Goal: Task Accomplishment & Management: Use online tool/utility

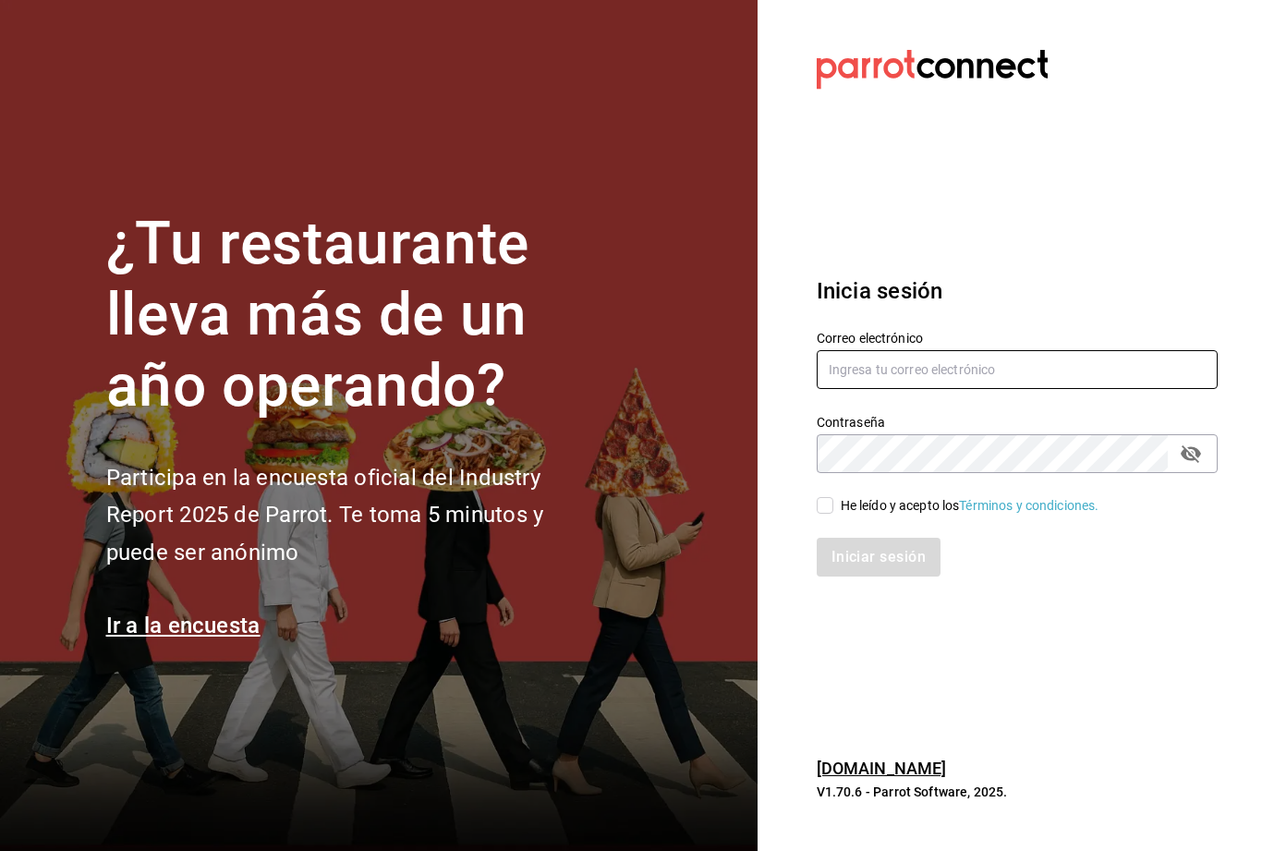
click at [1009, 389] on input "text" at bounding box center [1017, 369] width 401 height 39
type input "[EMAIL_ADDRESS][DOMAIN_NAME]"
click at [856, 515] on div "He leído y acepto los Términos y condiciones." at bounding box center [970, 505] width 259 height 19
click at [833, 514] on input "He leído y acepto los Términos y condiciones." at bounding box center [825, 505] width 17 height 17
checkbox input "true"
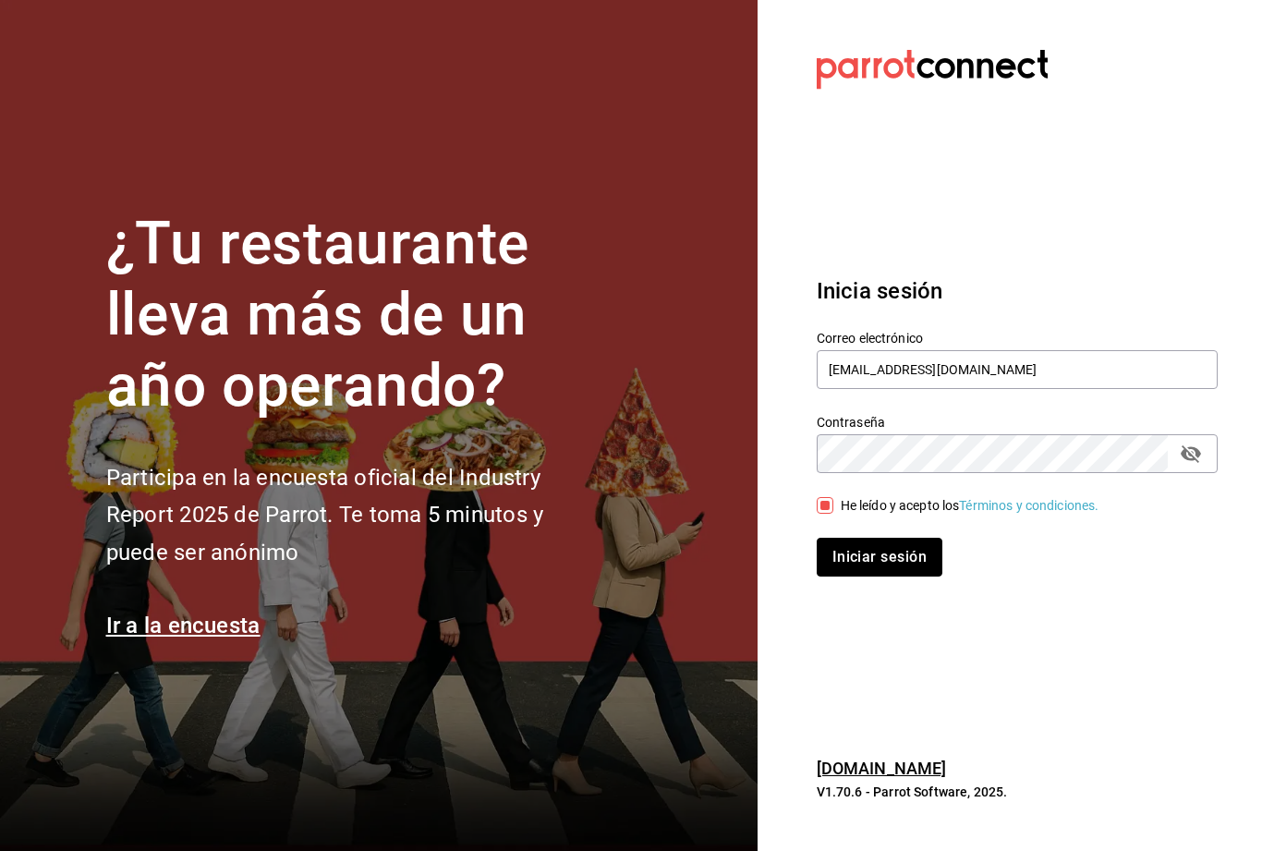
click at [854, 576] on button "Iniciar sesión" at bounding box center [880, 557] width 126 height 39
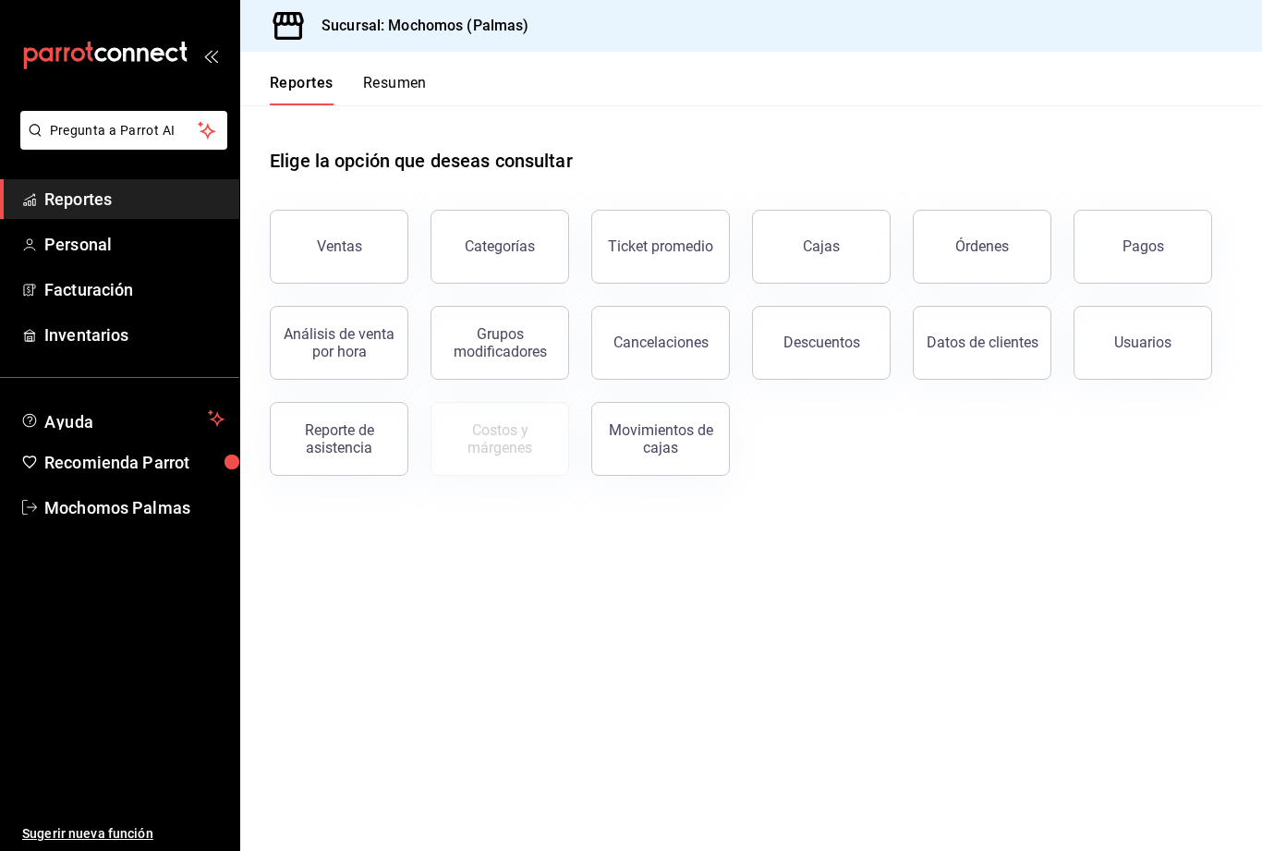
click at [1001, 229] on button "Órdenes" at bounding box center [982, 247] width 139 height 74
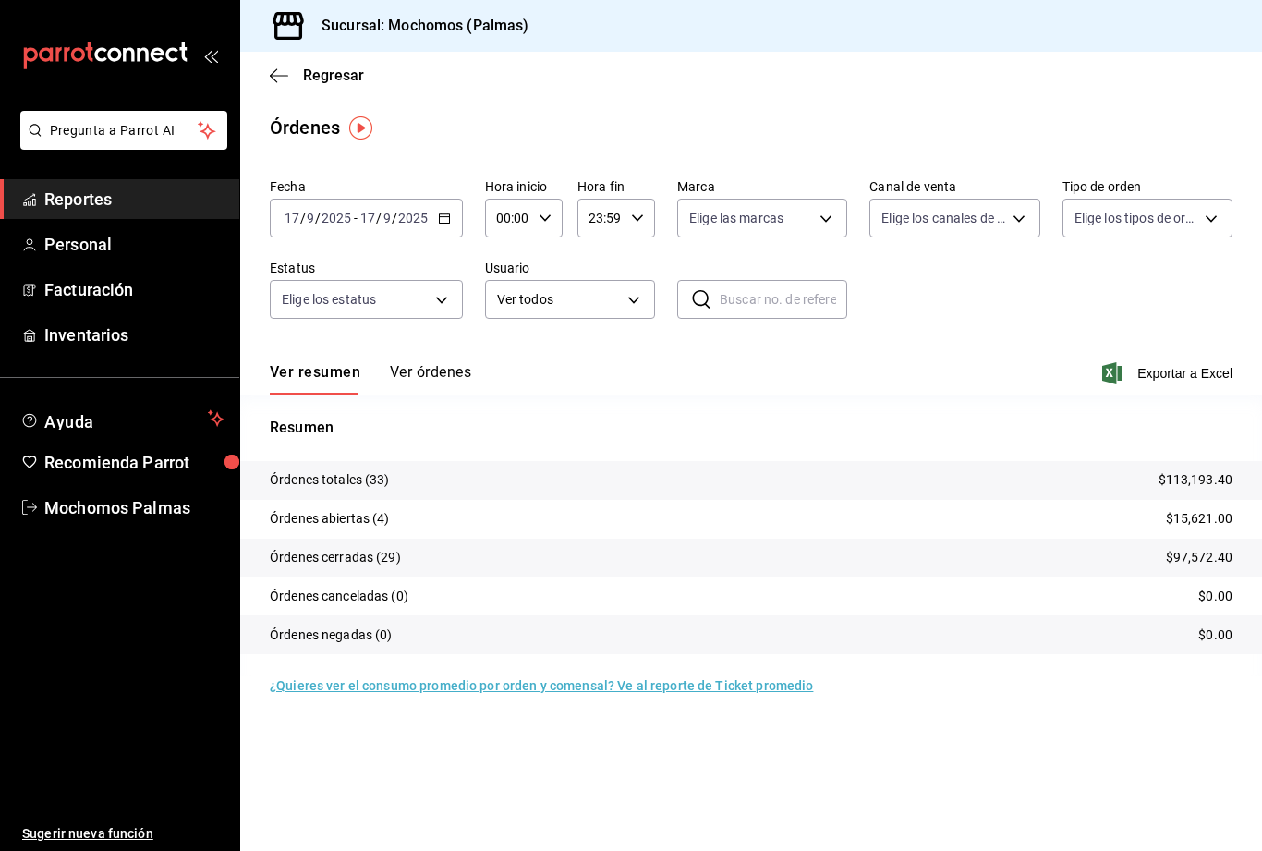
click at [1004, 207] on body "Pregunta a Parrot AI Reportes Personal Facturación Inventarios Ayuda Recomienda…" at bounding box center [631, 425] width 1262 height 851
click at [1003, 202] on div at bounding box center [631, 425] width 1262 height 851
click at [1004, 216] on body "Pregunta a Parrot AI Reportes Personal Facturación Inventarios Ayuda Recomienda…" at bounding box center [631, 425] width 1262 height 851
click at [1011, 212] on div at bounding box center [631, 425] width 1262 height 851
click at [1200, 210] on body "Pregunta a Parrot AI Reportes Personal Facturación Inventarios Ayuda Recomienda…" at bounding box center [631, 425] width 1262 height 851
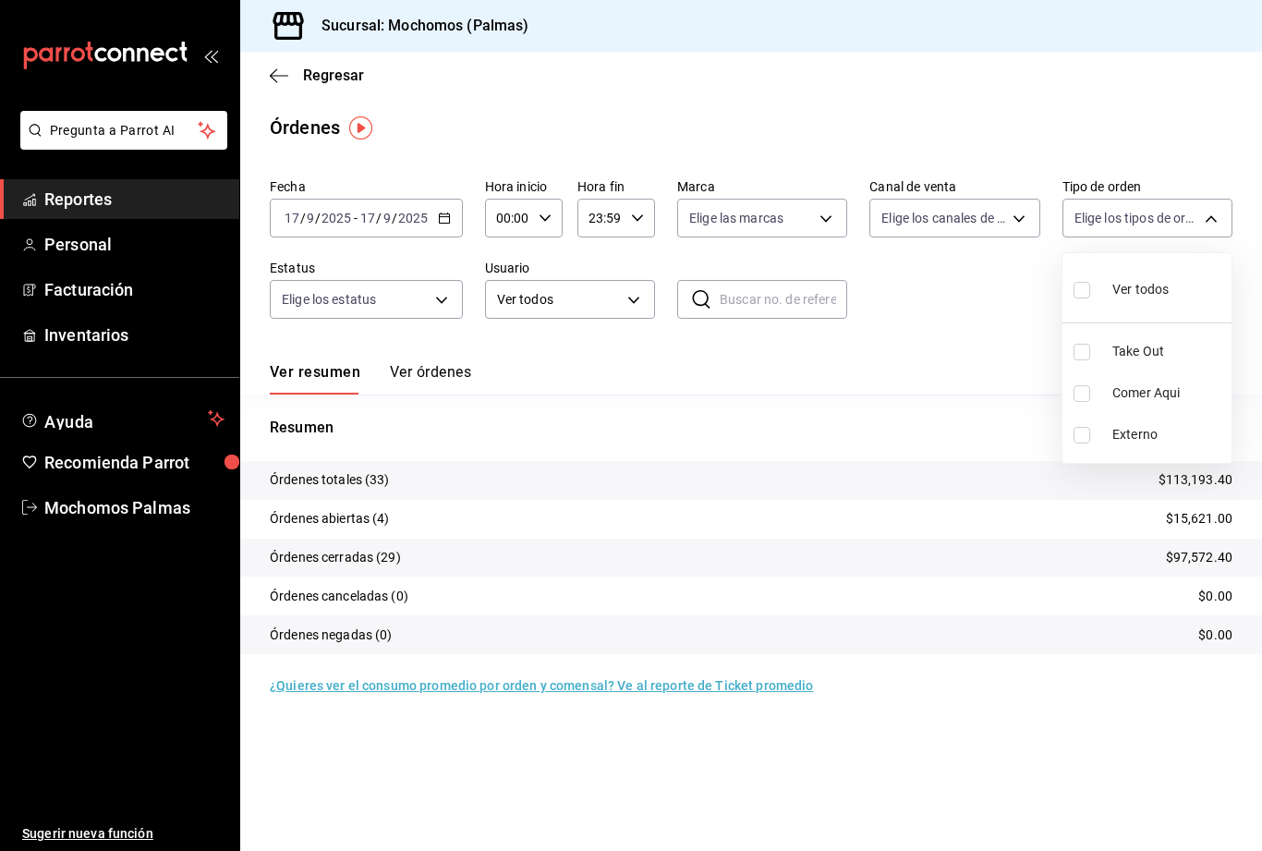
click at [1094, 376] on li "Comer Aqui" at bounding box center [1146, 393] width 169 height 42
type input "23052771-8e1b-43e3-b7da-1a661d939937"
checkbox input "true"
click at [831, 202] on div at bounding box center [631, 425] width 1262 height 851
click at [837, 222] on body "Pregunta a Parrot AI Reportes Personal Facturación Inventarios Ayuda Recomienda…" at bounding box center [631, 425] width 1262 height 851
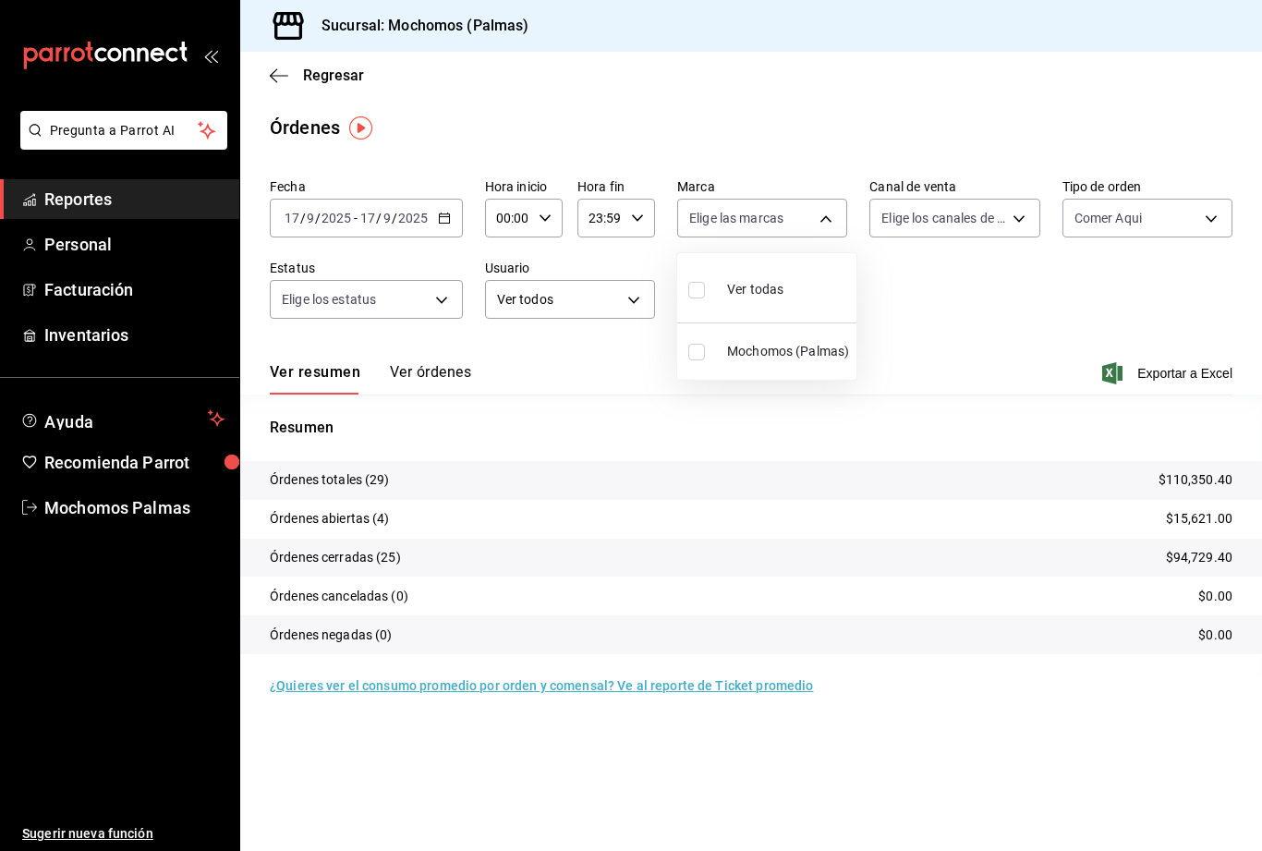
click at [701, 331] on li "Mochomos (Palmas)" at bounding box center [766, 352] width 179 height 42
type input "70f98016-ab90-4f26-81e6-ab4884d8d8a0"
checkbox input "true"
click at [823, 214] on div at bounding box center [631, 425] width 1262 height 851
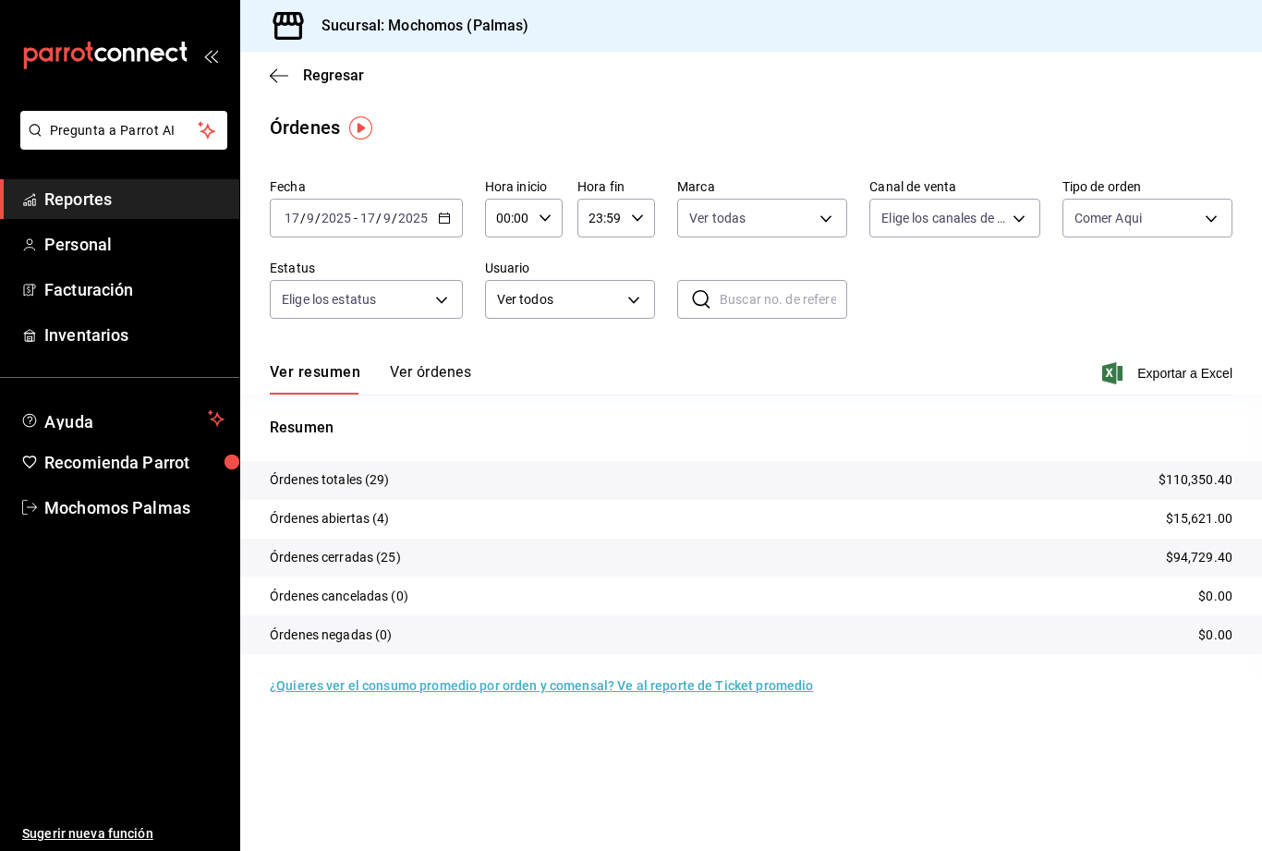
click at [1171, 363] on span "Exportar a Excel" at bounding box center [1169, 373] width 127 height 22
